Goal: Task Accomplishment & Management: Complete application form

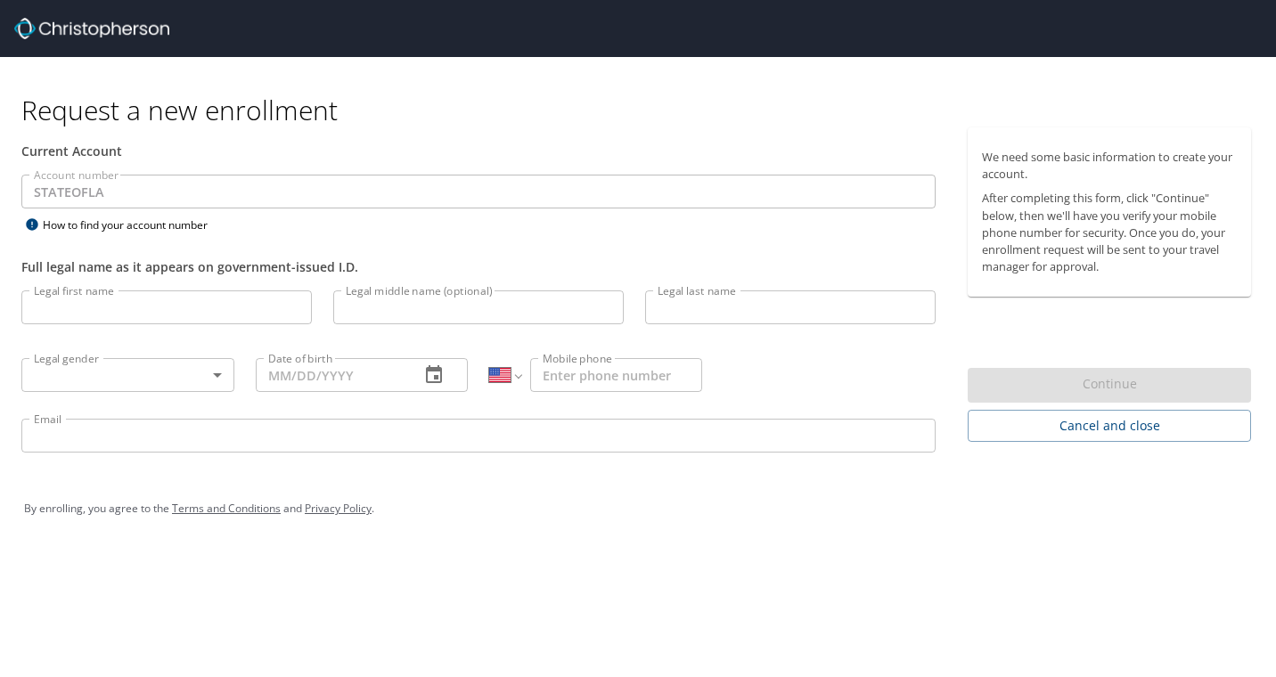
select select "US"
click at [269, 284] on div "Legal first name Legal first name" at bounding box center [167, 310] width 312 height 61
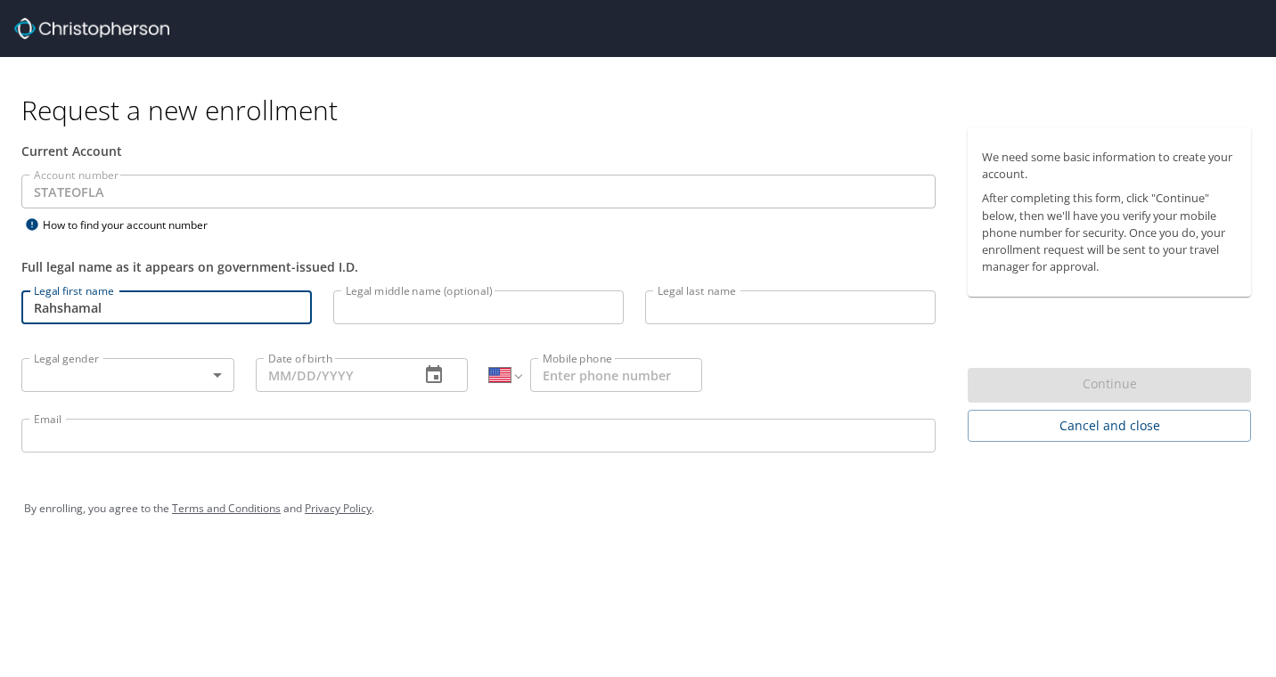
type input "Rahshamal"
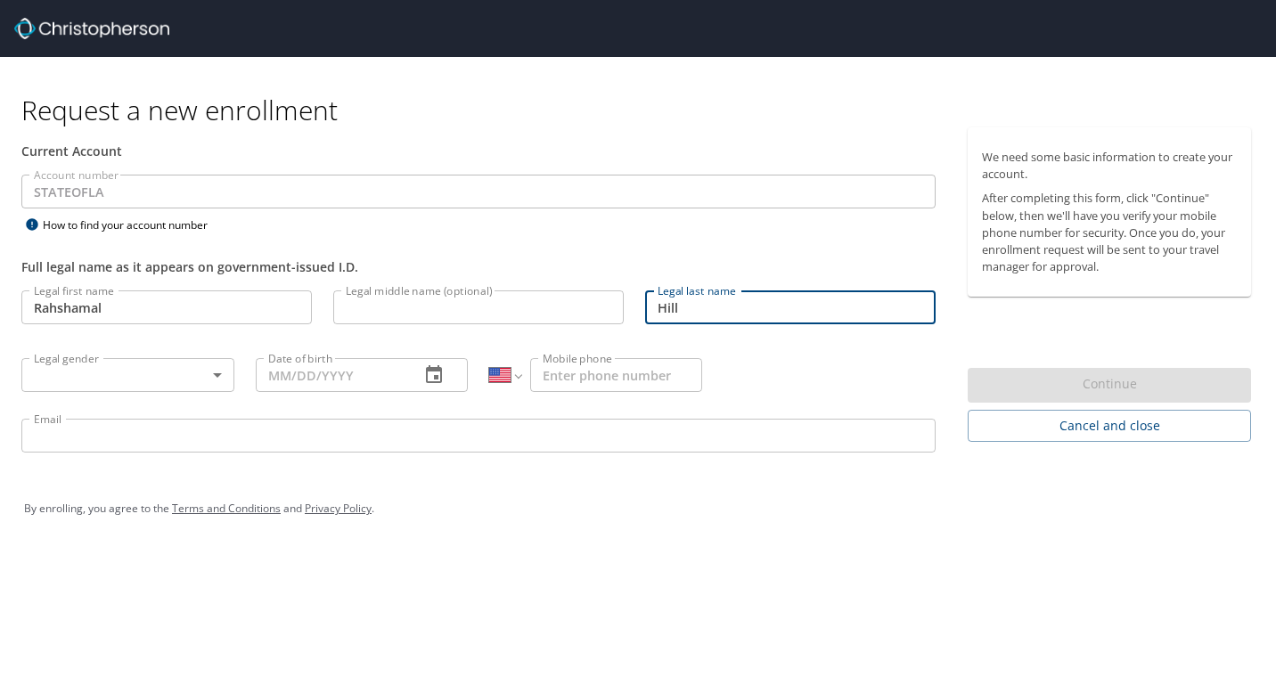
type input "Hill"
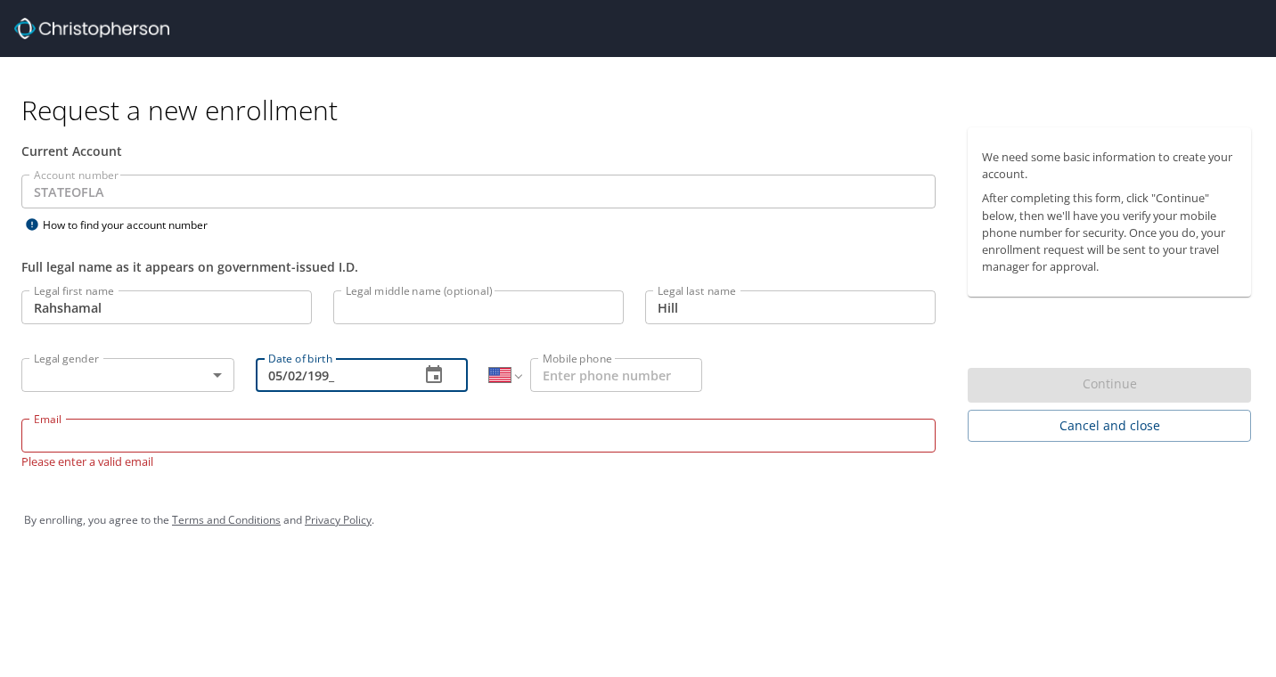
type input "[DATE]"
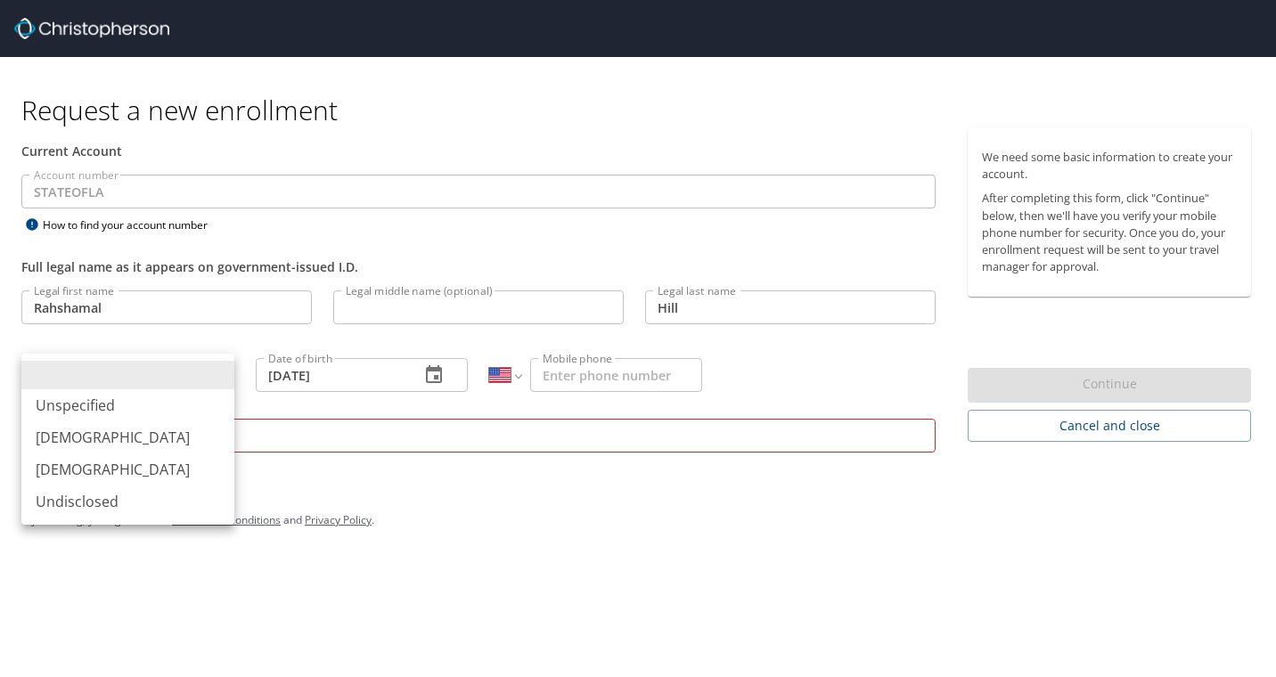
click at [192, 381] on body "Request a new enrollment Current Account Account number STATEOFLA Account numbe…" at bounding box center [638, 338] width 1276 height 677
click at [175, 438] on li "[DEMOGRAPHIC_DATA]" at bounding box center [127, 437] width 213 height 32
type input "[DEMOGRAPHIC_DATA]"
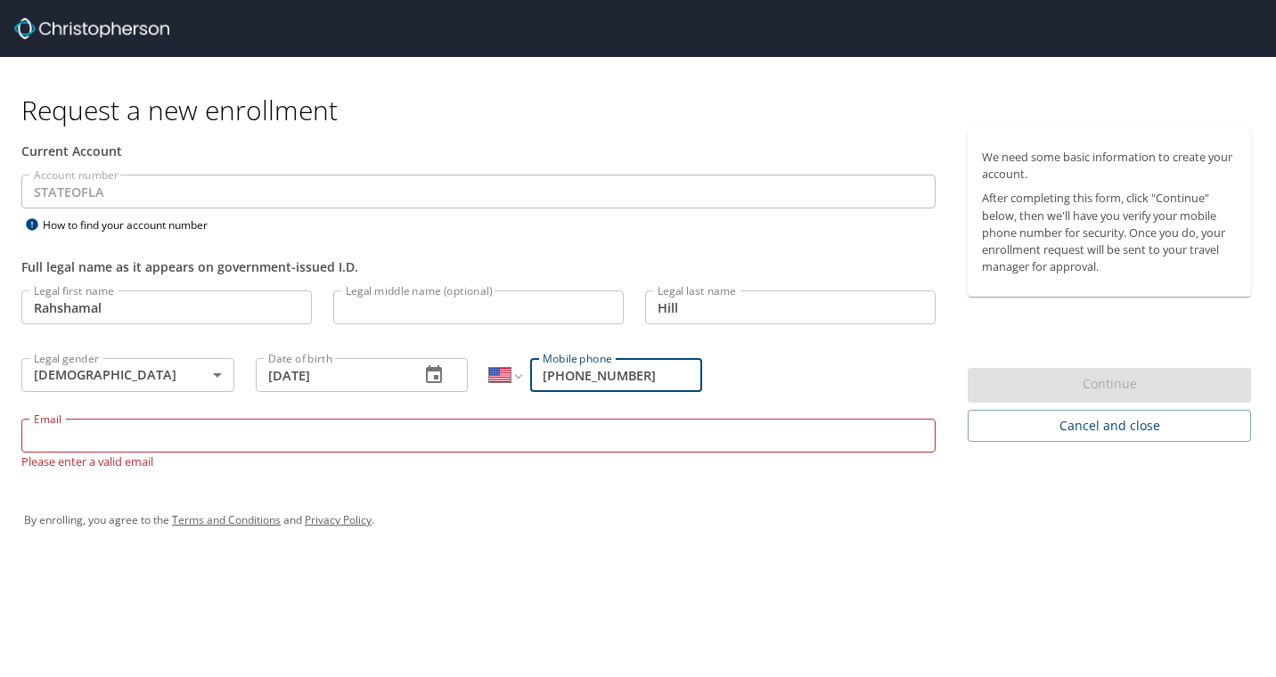
type input "[PHONE_NUMBER]"
click at [860, 369] on div "Legal first name Rahshamal Legal first name Legal middle name (optional) Legal …" at bounding box center [478, 380] width 935 height 200
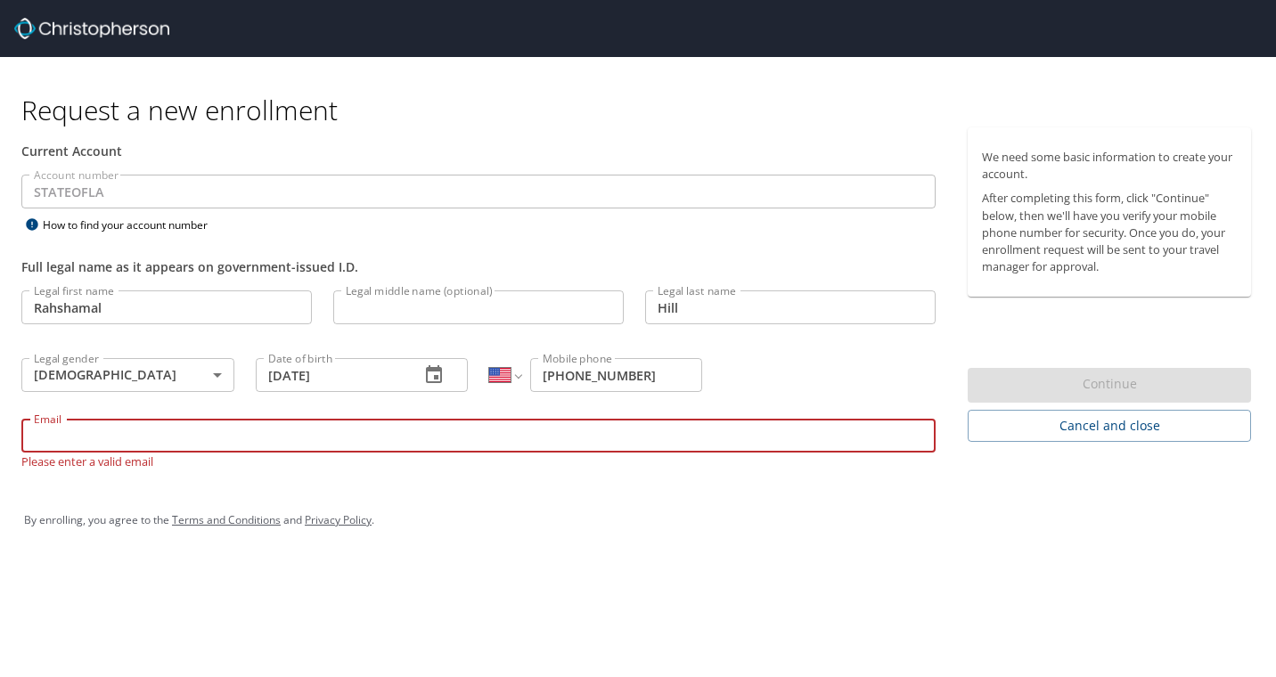
click at [631, 448] on input "Email" at bounding box center [478, 436] width 914 height 34
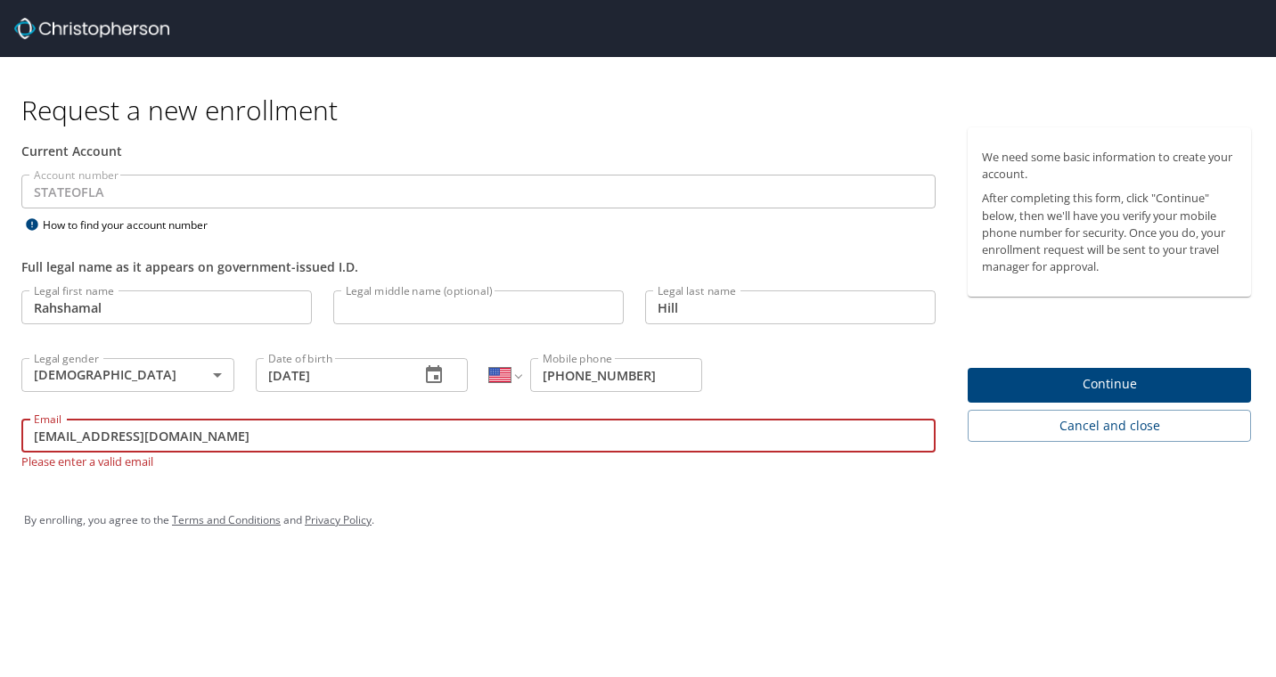
type input "[EMAIL_ADDRESS][DOMAIN_NAME]"
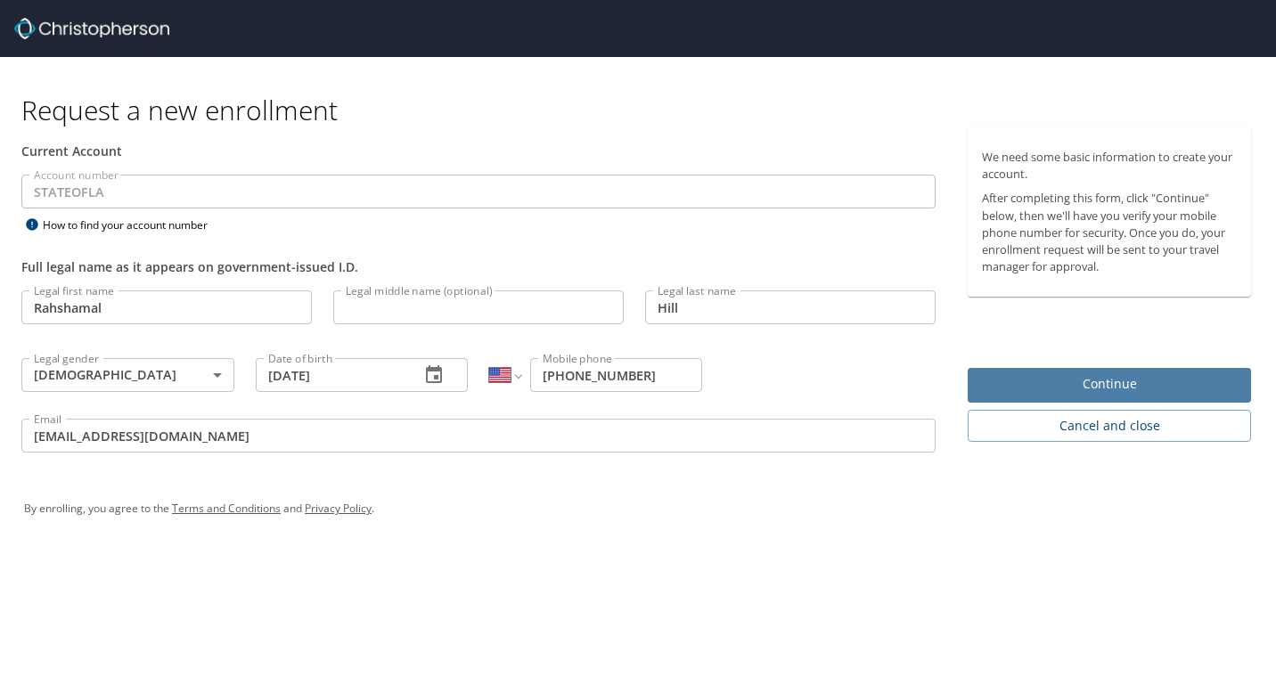
click at [1116, 392] on span "Continue" at bounding box center [1109, 384] width 255 height 22
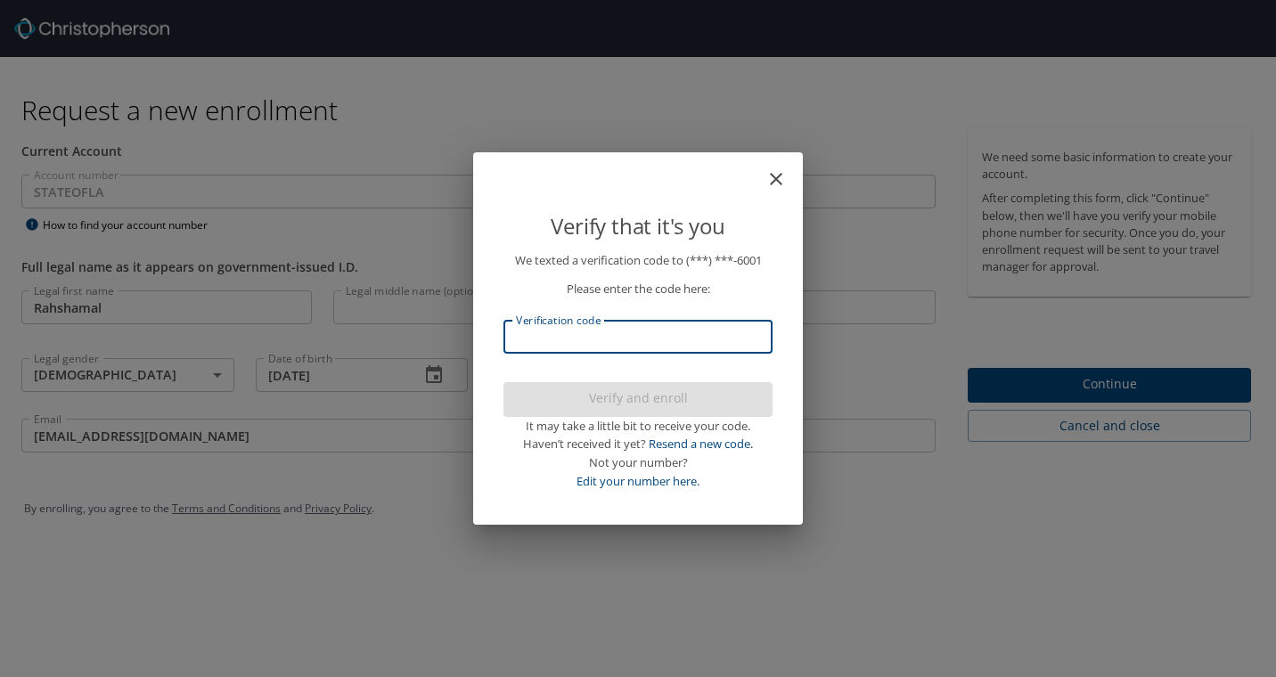
click at [745, 347] on input "Verification code" at bounding box center [637, 337] width 269 height 34
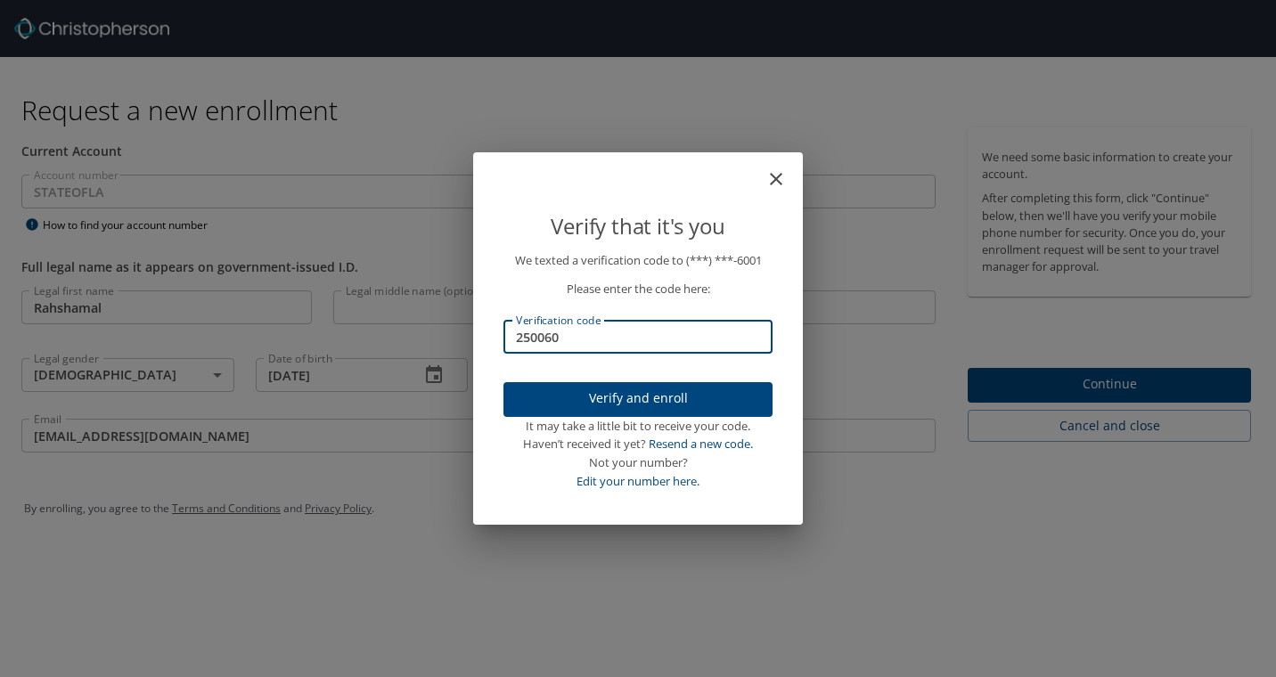
type input "250060"
click at [660, 404] on span "Verify and enroll" at bounding box center [638, 399] width 241 height 22
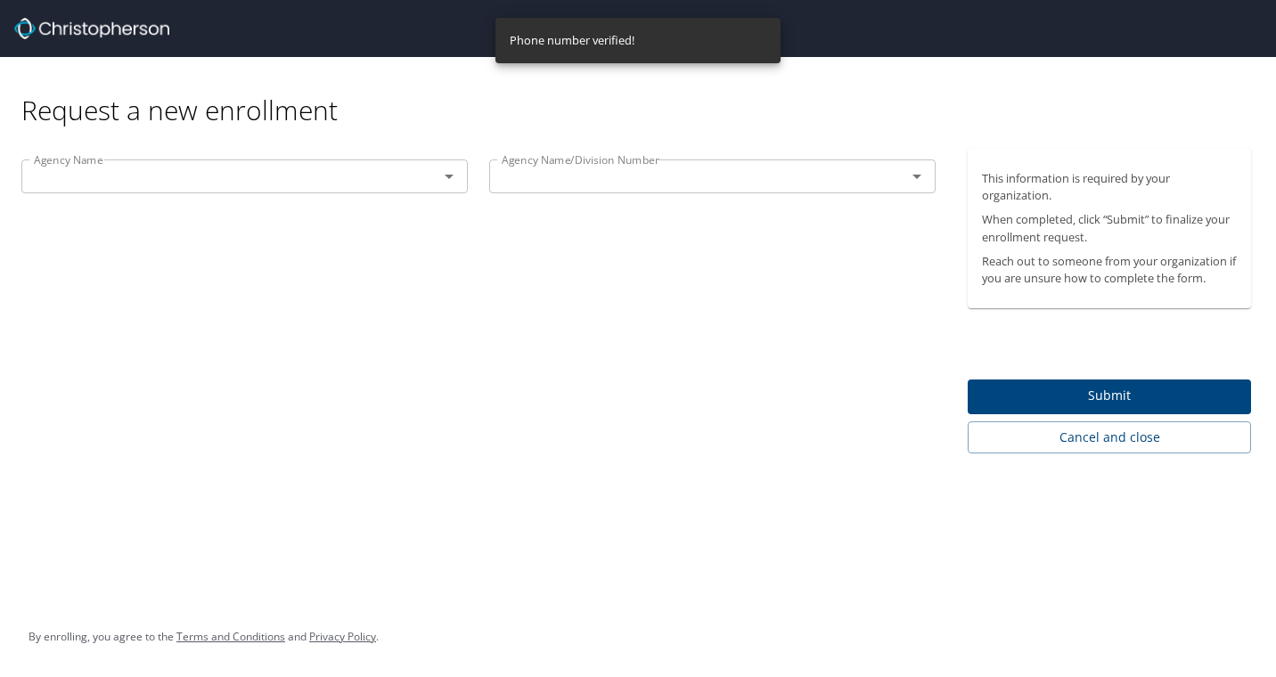
click at [734, 409] on div "Agency Name Agency Name Agency Name/Division Number Agency Name/Division Number" at bounding box center [478, 301] width 957 height 305
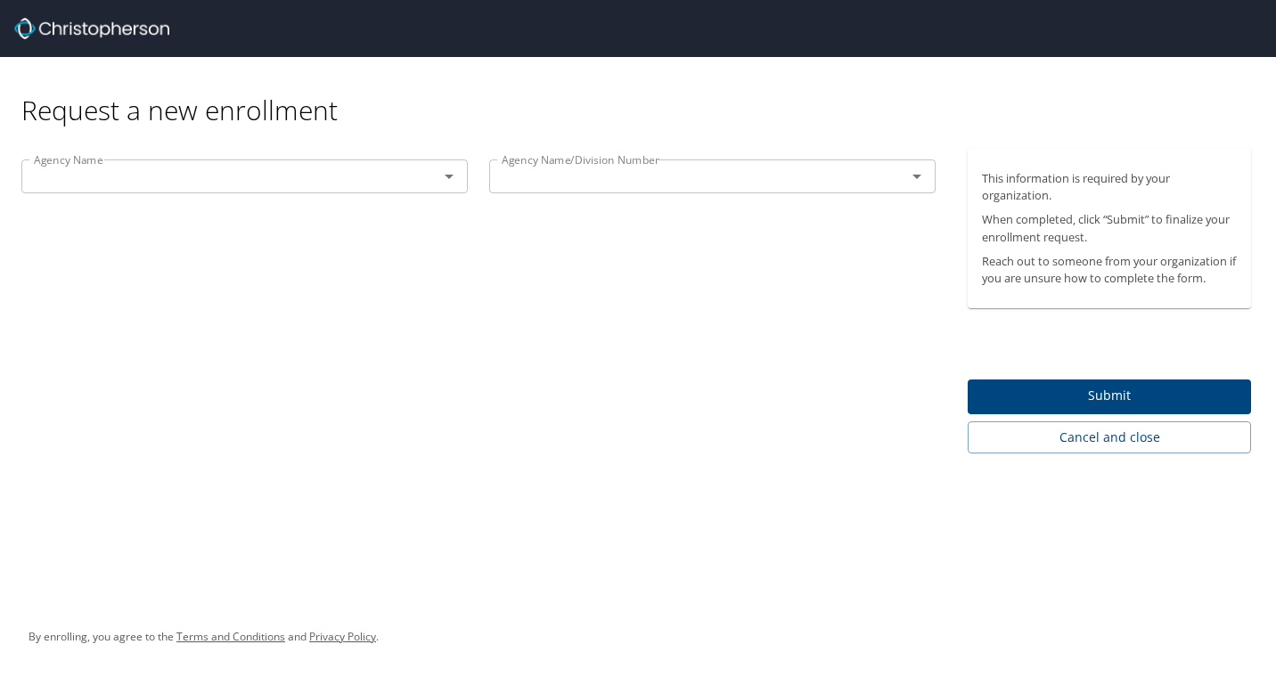
click at [396, 162] on div "Agency Name" at bounding box center [244, 176] width 446 height 34
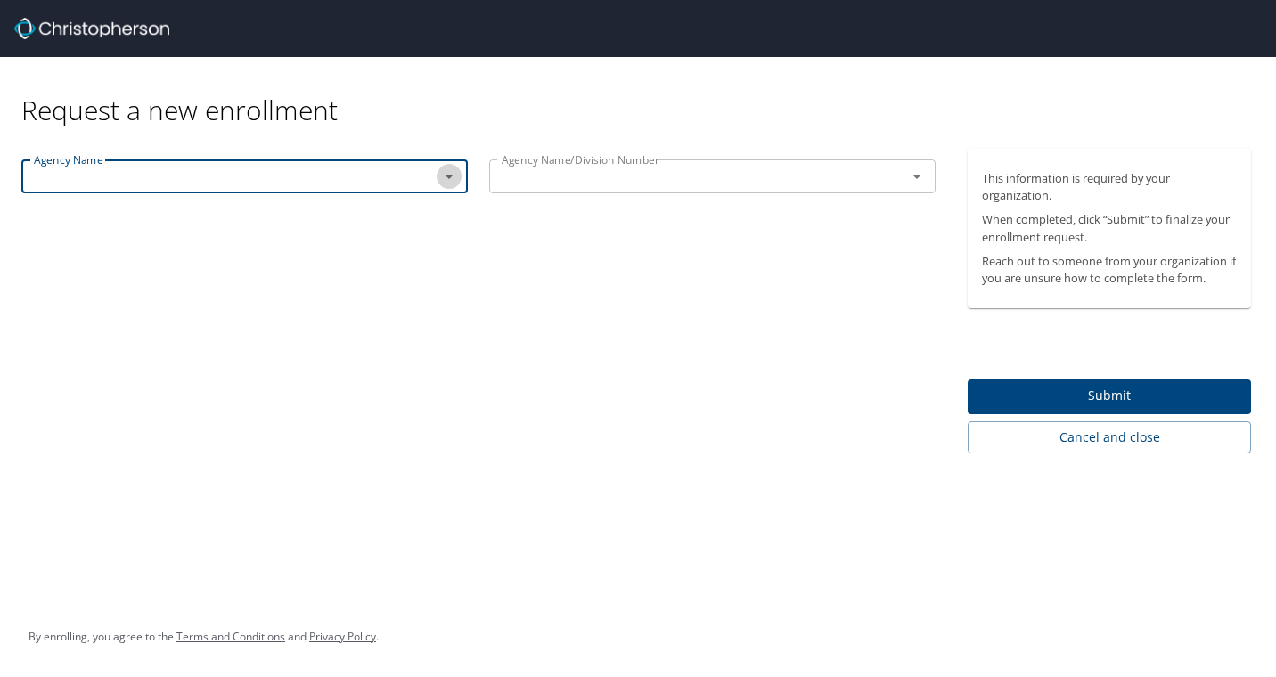
click at [454, 183] on icon "Open" at bounding box center [448, 176] width 21 height 21
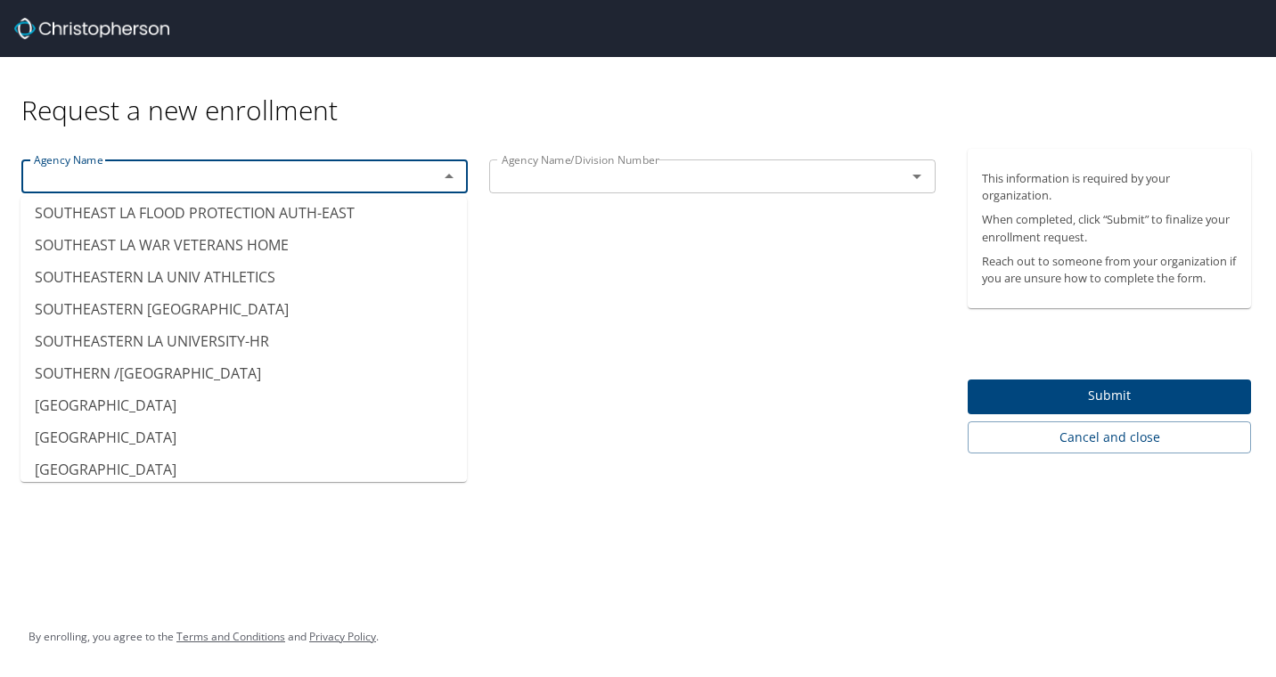
scroll to position [13685, 0]
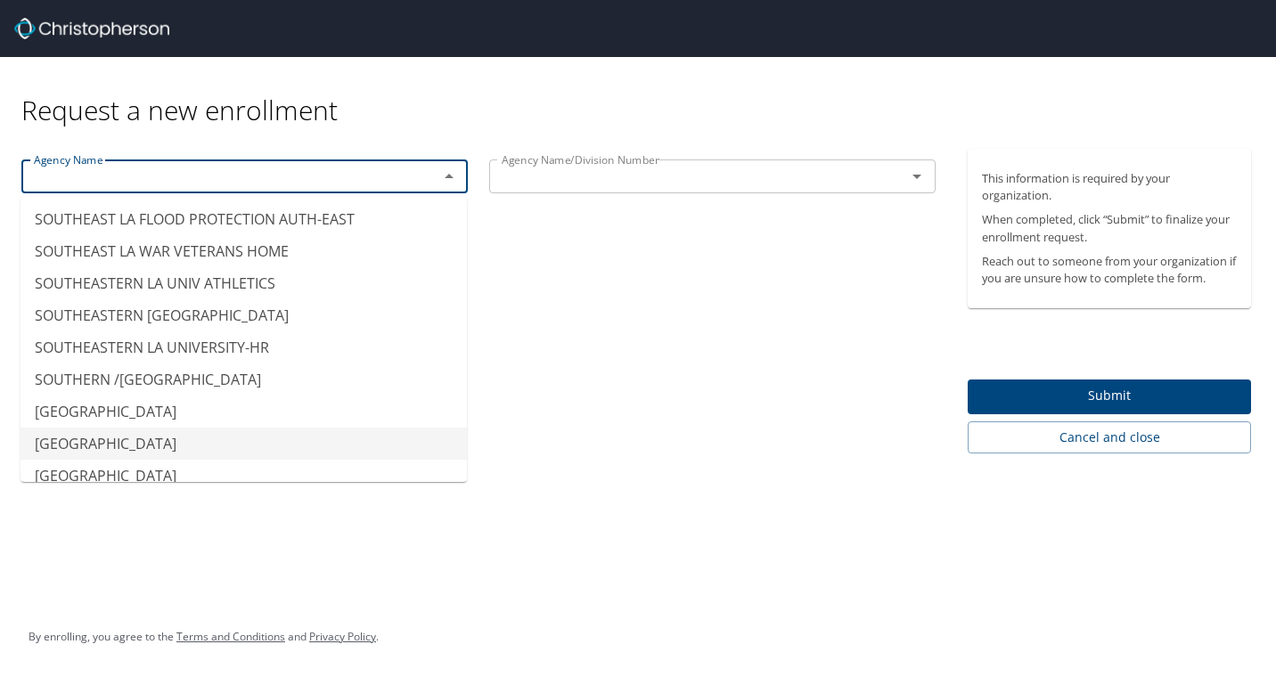
click at [246, 428] on li "[GEOGRAPHIC_DATA]" at bounding box center [243, 444] width 446 height 32
type input "[GEOGRAPHIC_DATA]"
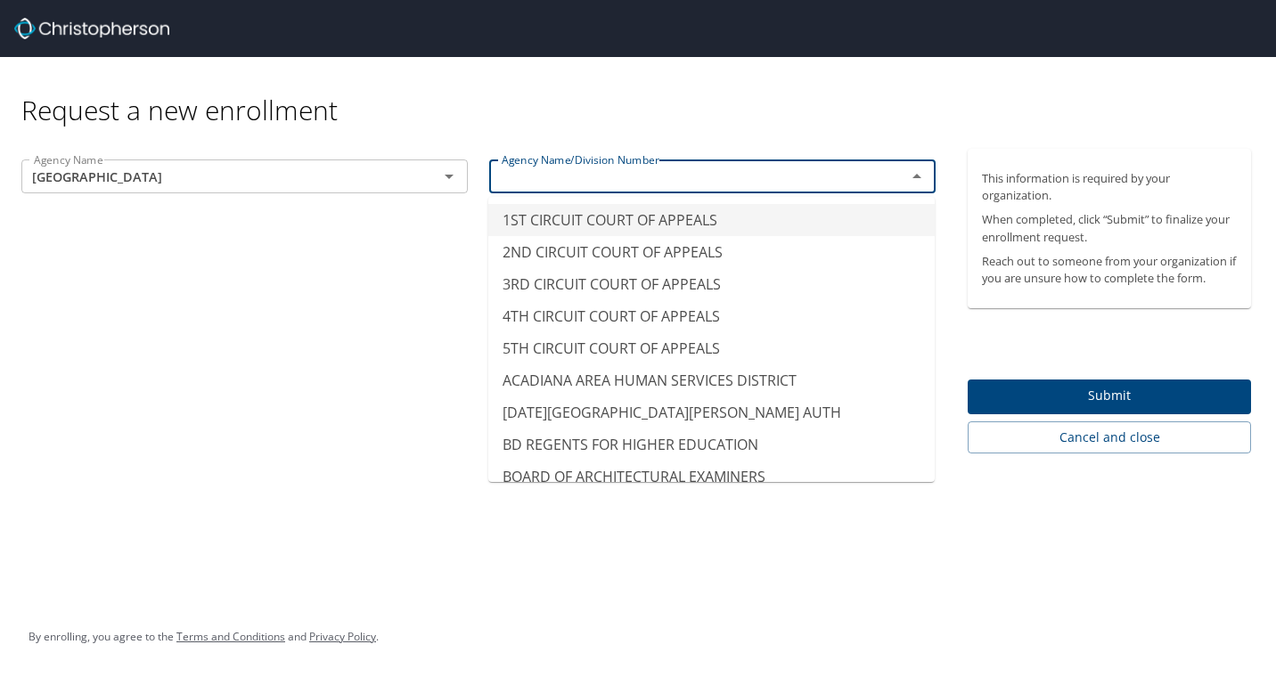
click at [590, 171] on input "text" at bounding box center [685, 176] width 383 height 23
click at [921, 182] on icon "Close" at bounding box center [916, 176] width 21 height 21
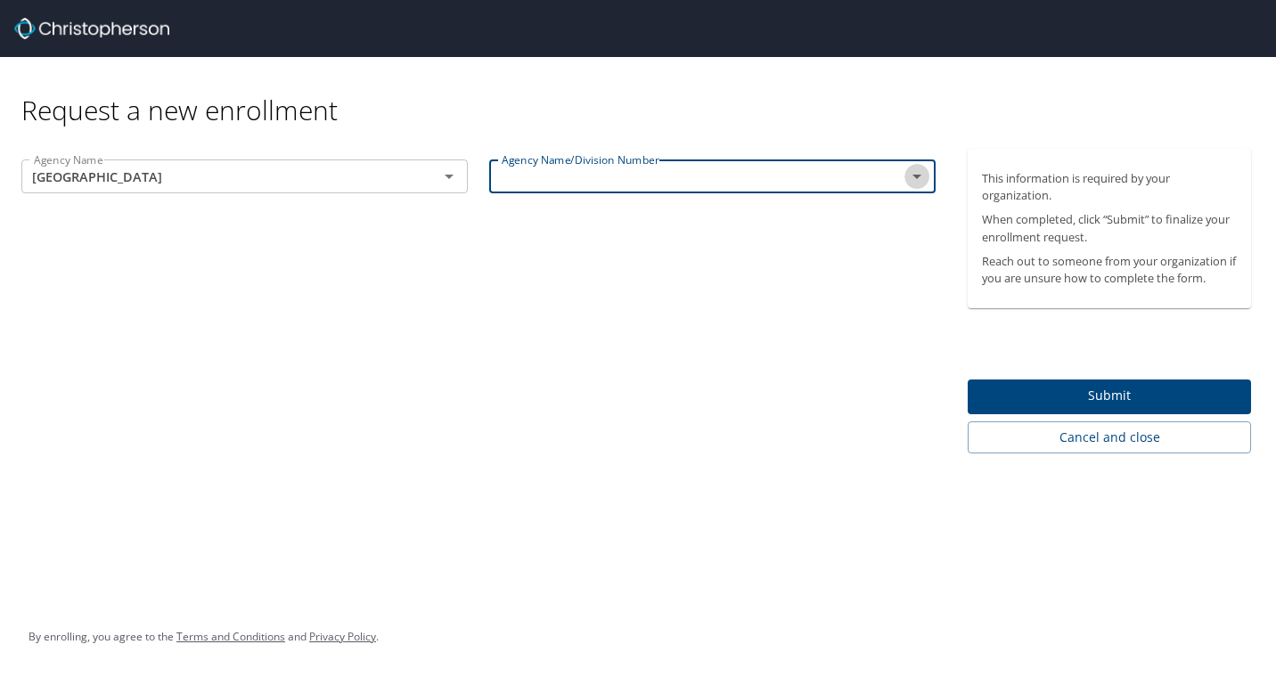
click at [919, 184] on icon "Open" at bounding box center [916, 176] width 21 height 21
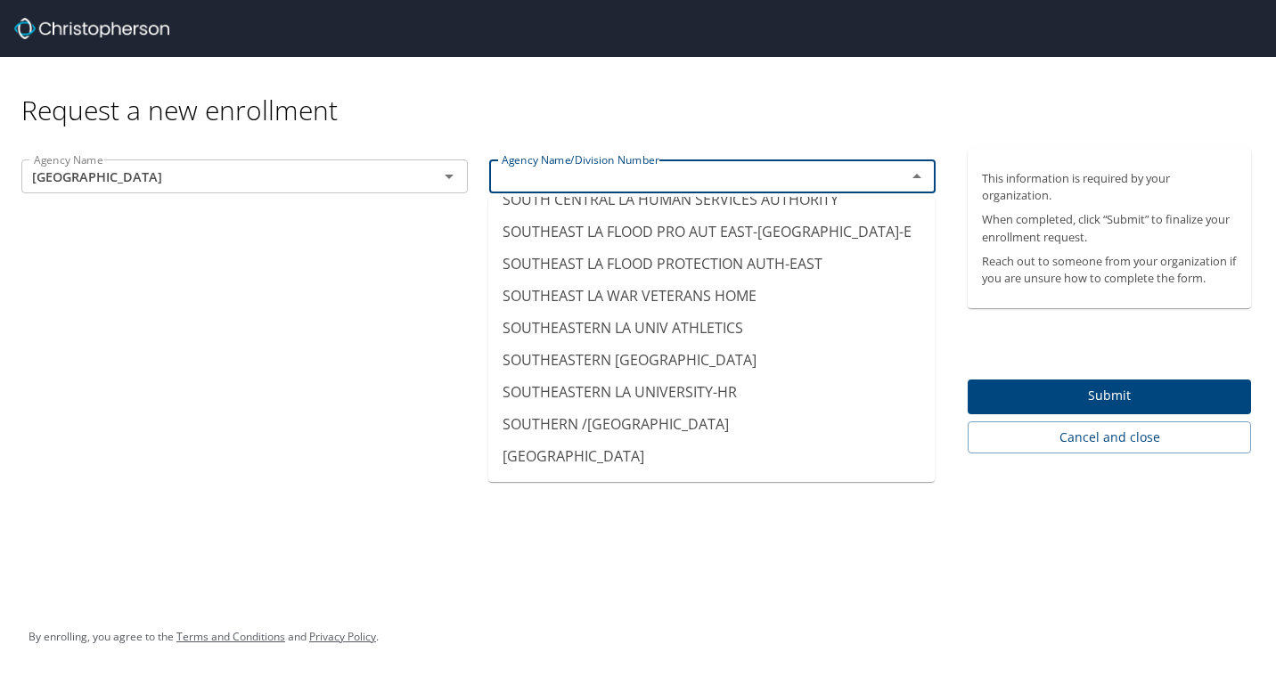
scroll to position [13609, 0]
click at [765, 471] on li "[GEOGRAPHIC_DATA]" at bounding box center [711, 487] width 446 height 32
type input "[GEOGRAPHIC_DATA]"
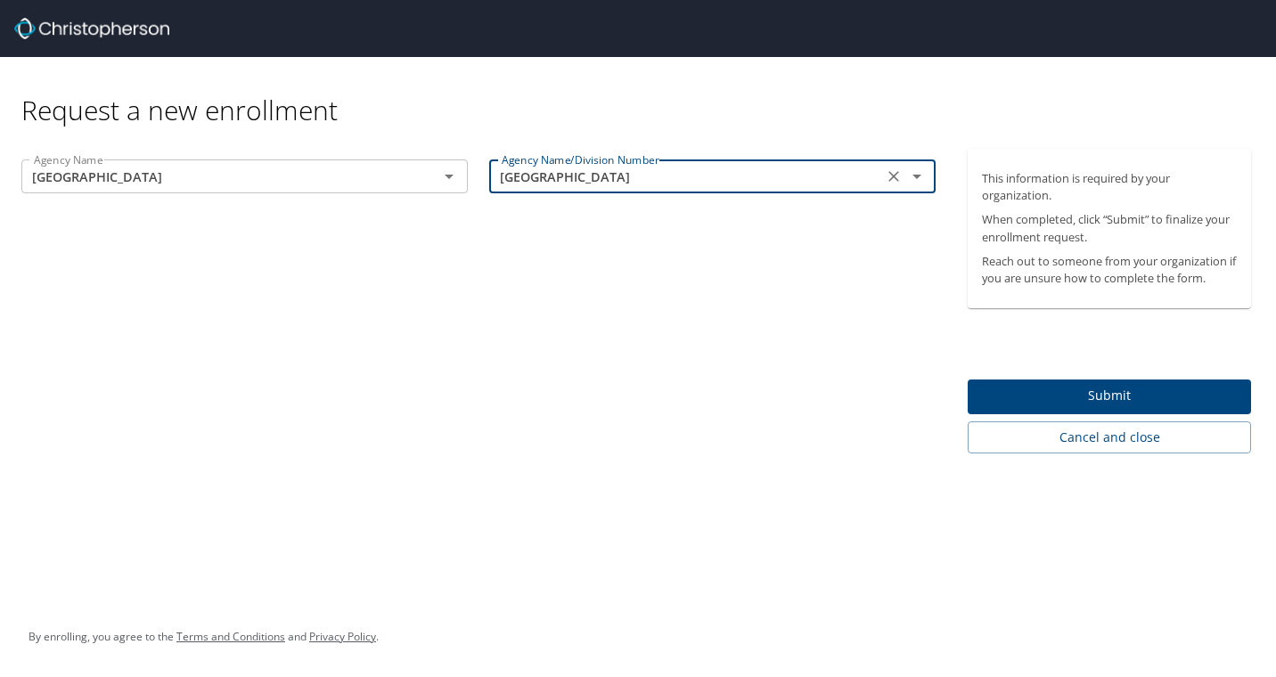
click at [1057, 390] on span "Submit" at bounding box center [1109, 396] width 255 height 22
